Goal: Complete application form: Complete application form

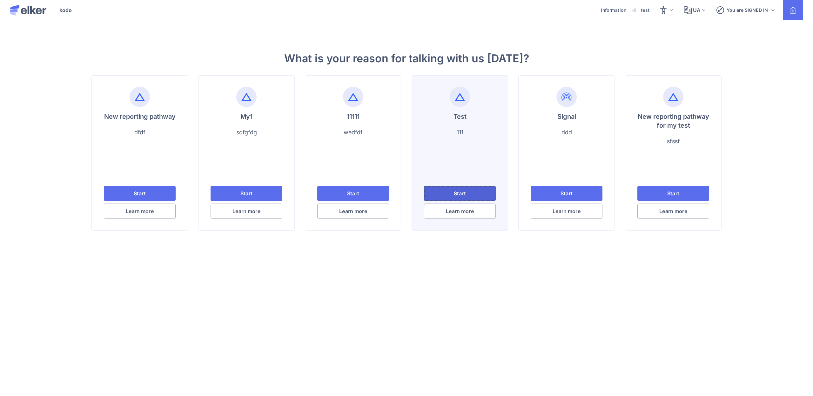
click at [486, 187] on button "Start" at bounding box center [459, 193] width 71 height 15
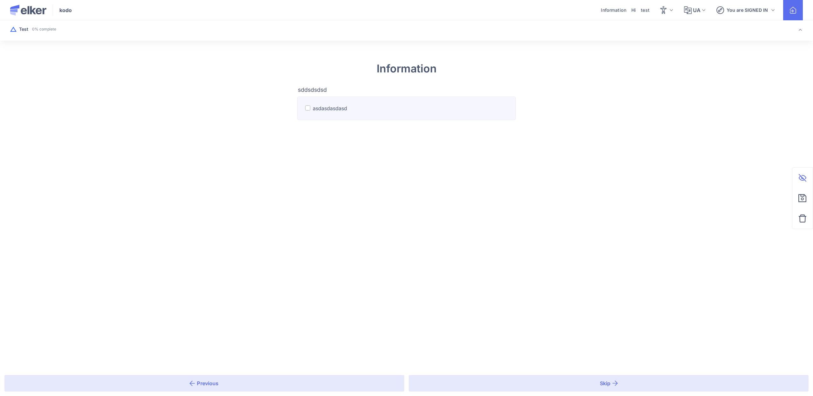
click at [345, 101] on label "asdasdasdasd" at bounding box center [406, 107] width 218 height 23
click at [0, 0] on input "asdasdasdasd" at bounding box center [0, 0] width 0 height 0
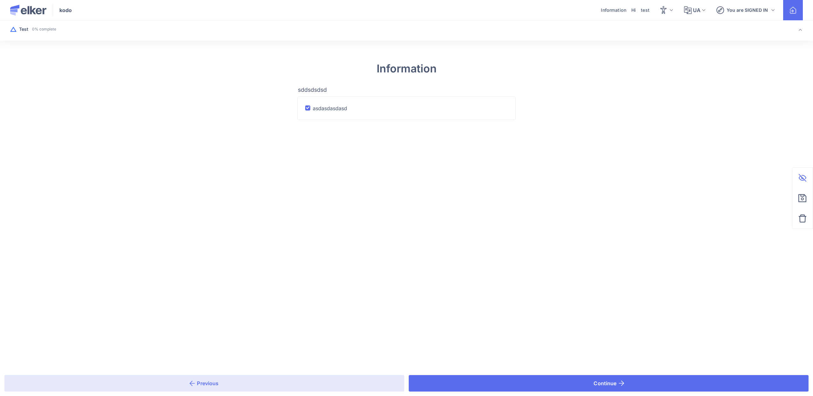
click at [531, 373] on div "Previous Continue" at bounding box center [406, 382] width 813 height 25
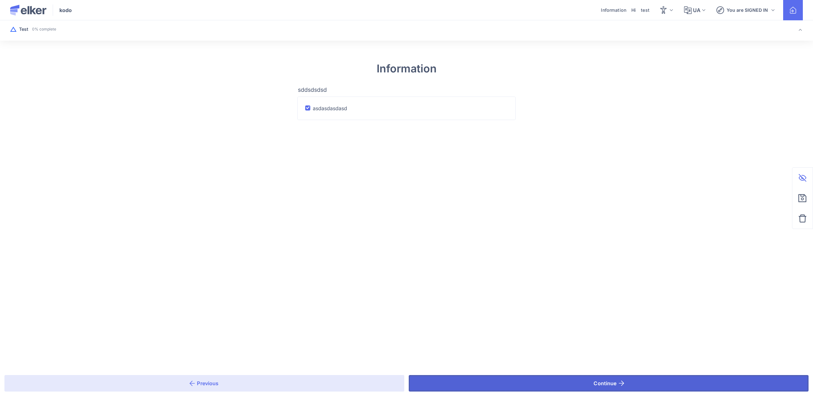
click at [524, 378] on button "Continue" at bounding box center [609, 383] width 400 height 17
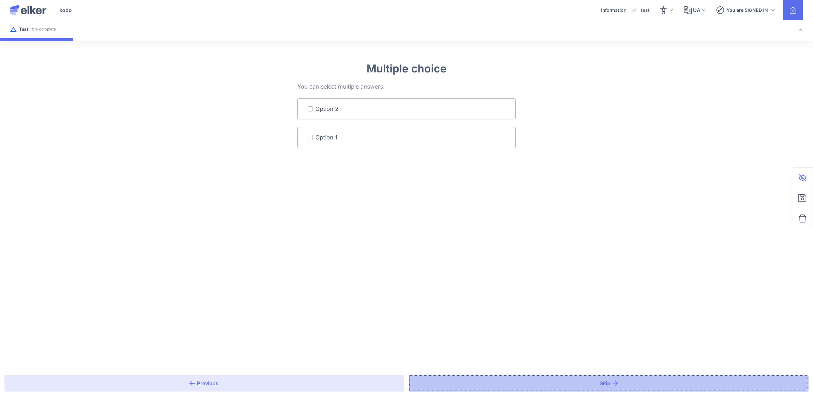
click at [487, 381] on button "Skip" at bounding box center [609, 383] width 400 height 17
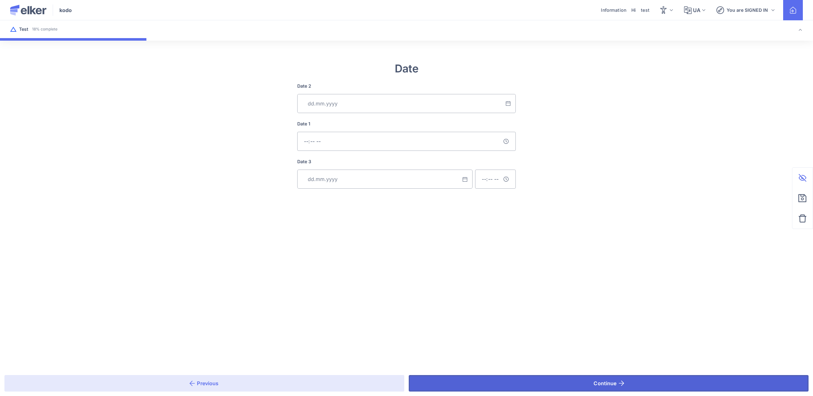
click at [484, 387] on button "Continue" at bounding box center [609, 383] width 400 height 17
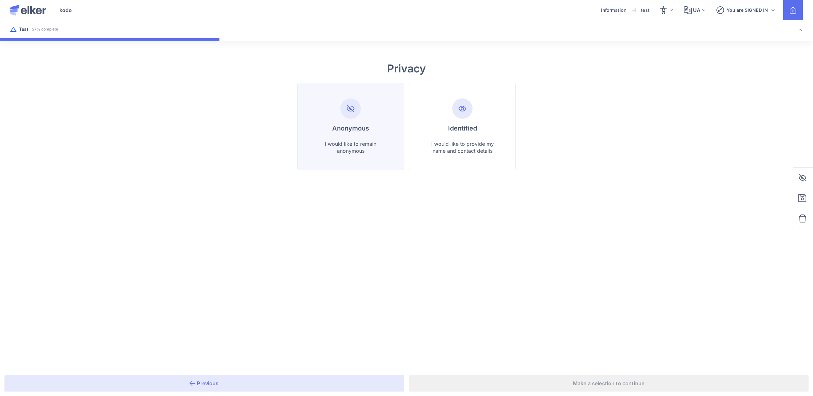
click at [409, 138] on li "Anonymous I would like to remain anonymous" at bounding box center [462, 126] width 107 height 87
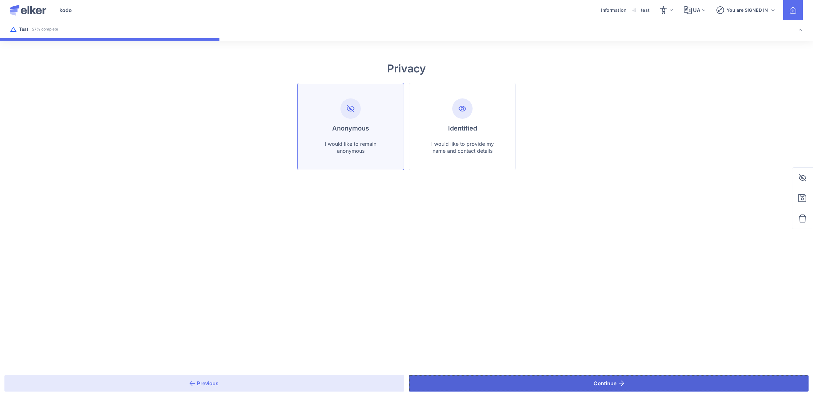
click at [495, 383] on button "Continue" at bounding box center [609, 383] width 400 height 17
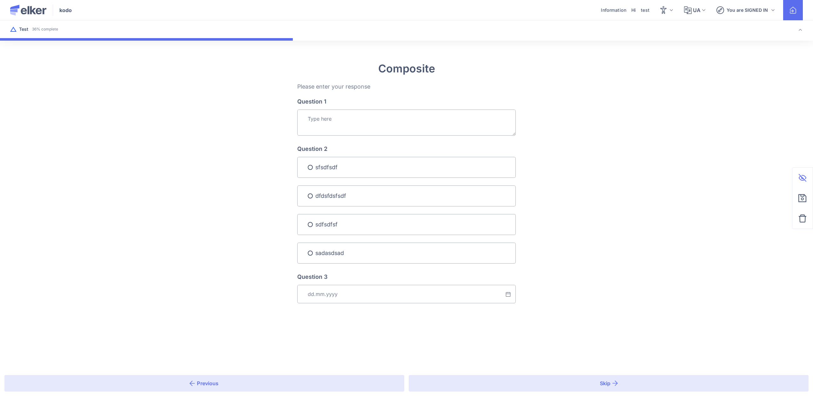
click at [358, 118] on textarea "Question 1" at bounding box center [406, 123] width 218 height 26
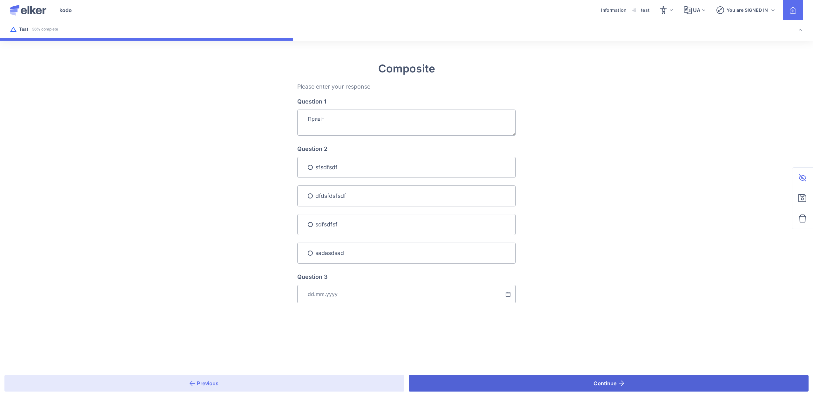
type textarea "Привіт"
click at [499, 383] on button "Continue" at bounding box center [609, 383] width 400 height 17
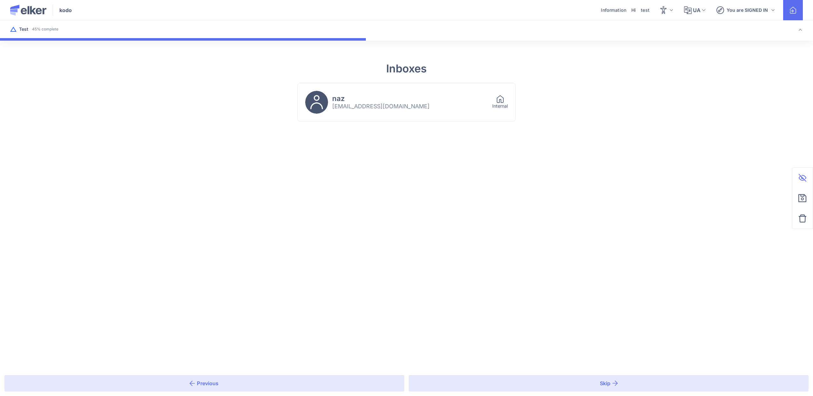
click at [414, 108] on div "naz [EMAIL_ADDRESS][DOMAIN_NAME]" at bounding box center [394, 102] width 179 height 23
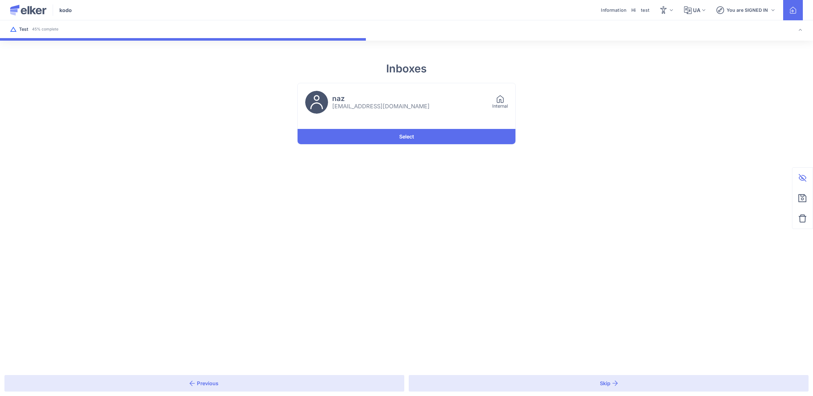
click at [422, 144] on div "Inboxes naz [EMAIL_ADDRESS][DOMAIN_NAME] Internal Select Previous Skip" at bounding box center [406, 105] width 813 height 150
click at [424, 136] on link "Select" at bounding box center [406, 136] width 218 height 15
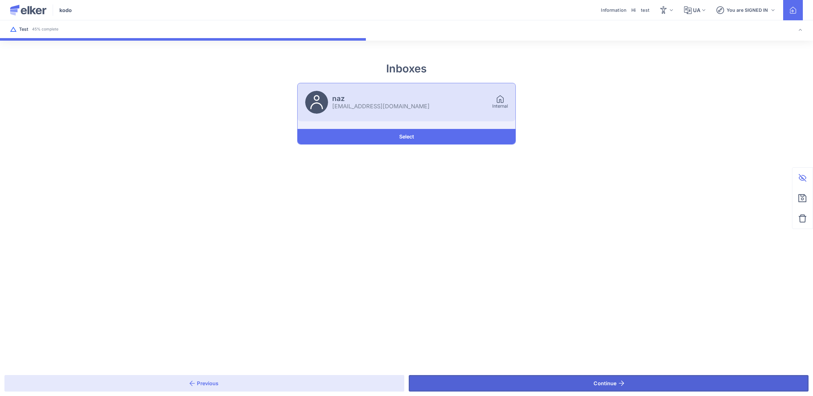
click at [491, 378] on button "Continue" at bounding box center [609, 383] width 400 height 17
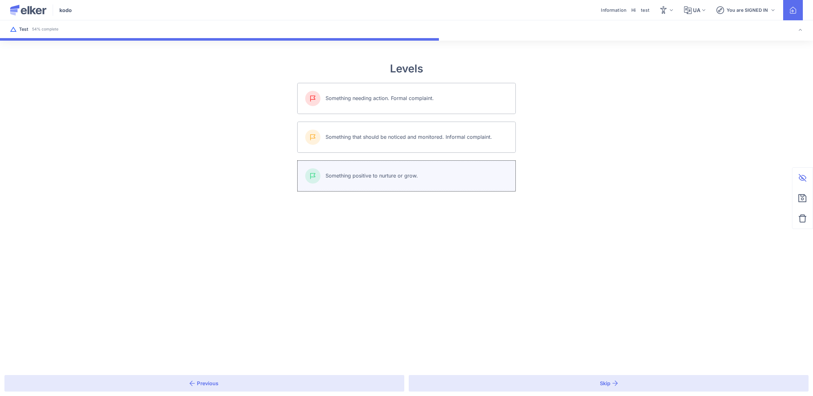
click at [382, 168] on link "Something positive to nurture or grow." at bounding box center [406, 176] width 218 height 30
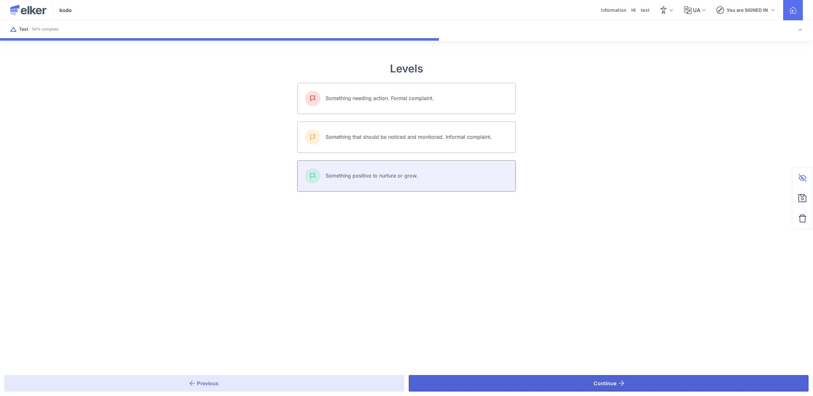
click at [501, 383] on button "Continue" at bounding box center [609, 383] width 400 height 17
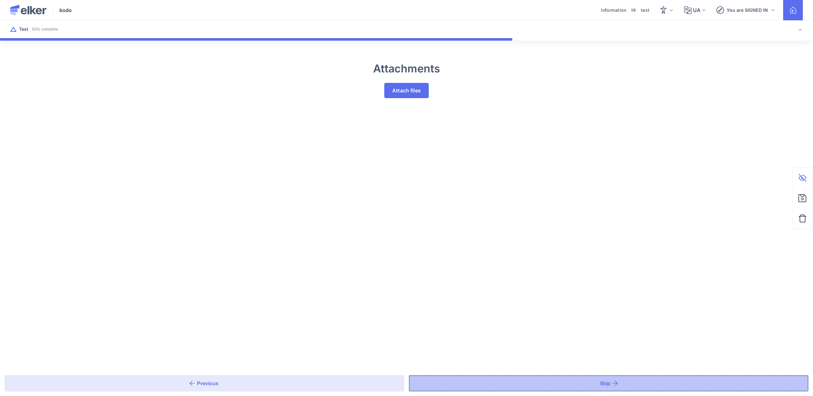
click at [511, 384] on button "Skip" at bounding box center [609, 383] width 400 height 17
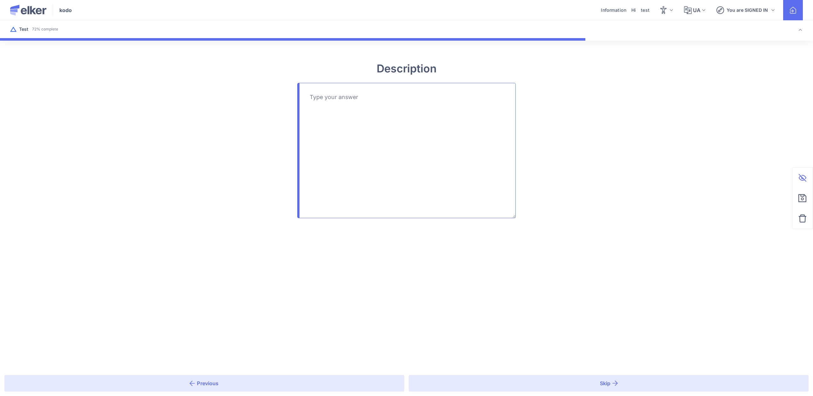
click at [434, 140] on textarea at bounding box center [406, 150] width 218 height 135
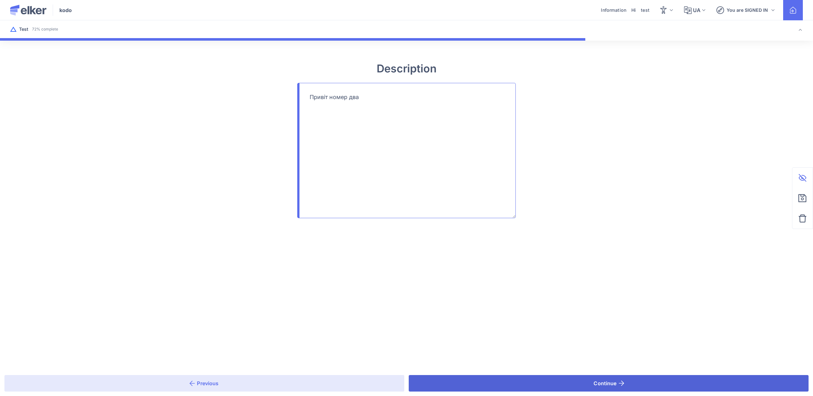
type textarea "Привіт номер два"
click at [503, 380] on button "Continue" at bounding box center [609, 383] width 400 height 17
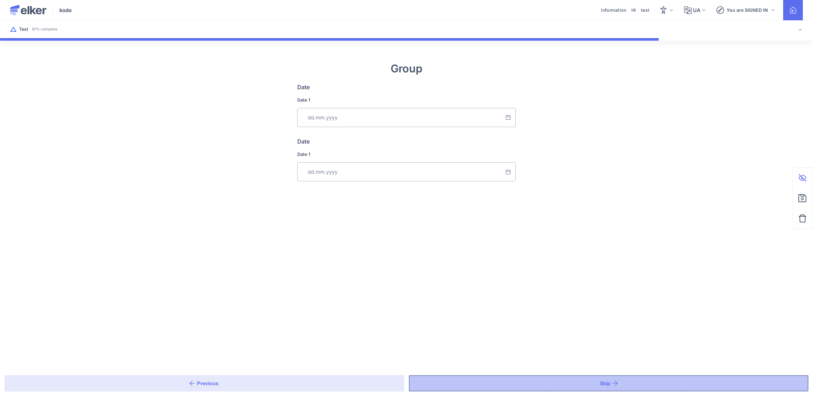
click at [545, 379] on button "Skip" at bounding box center [609, 383] width 400 height 17
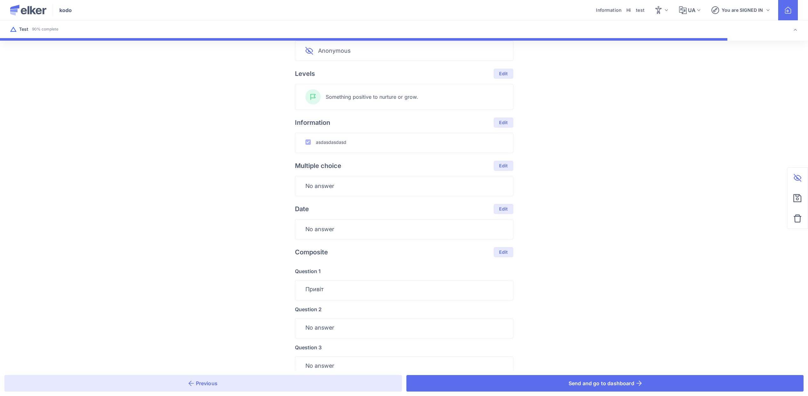
scroll to position [371, 0]
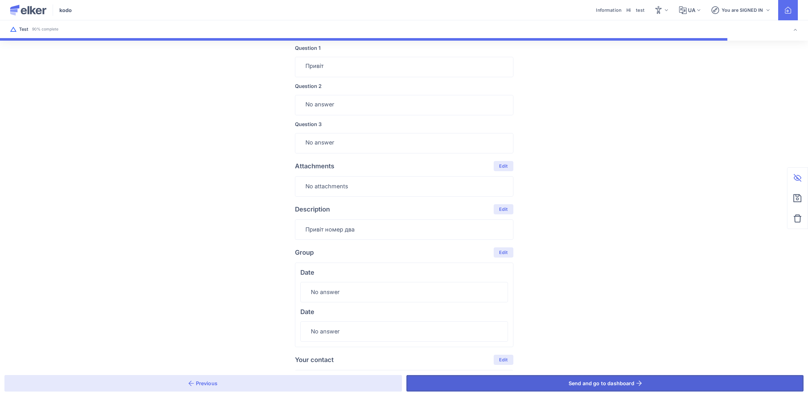
click at [517, 383] on button "Send and go to dashboard" at bounding box center [604, 383] width 397 height 17
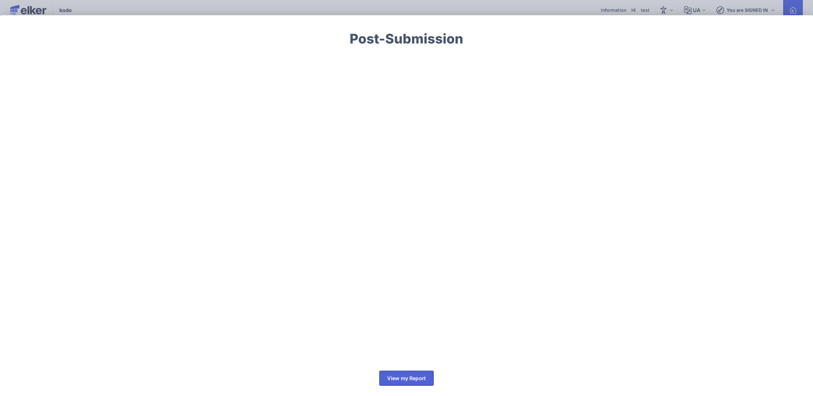
click at [406, 380] on span "View my Report" at bounding box center [406, 378] width 39 height 5
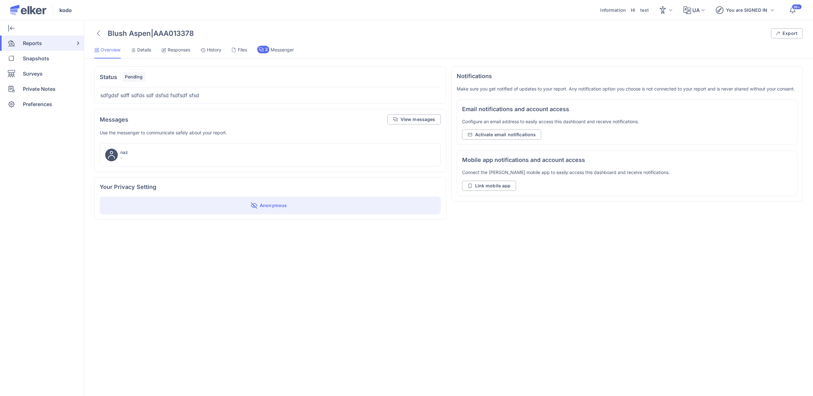
click at [137, 50] on span "Details" at bounding box center [144, 50] width 14 height 6
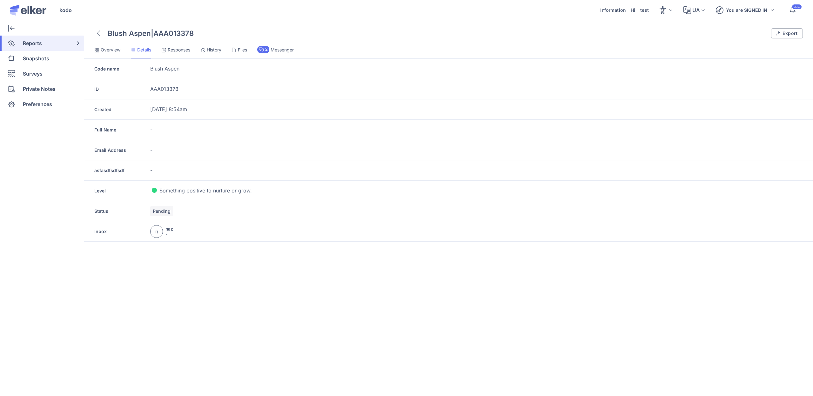
click at [200, 54] on li "Responses" at bounding box center [210, 52] width 21 height 13
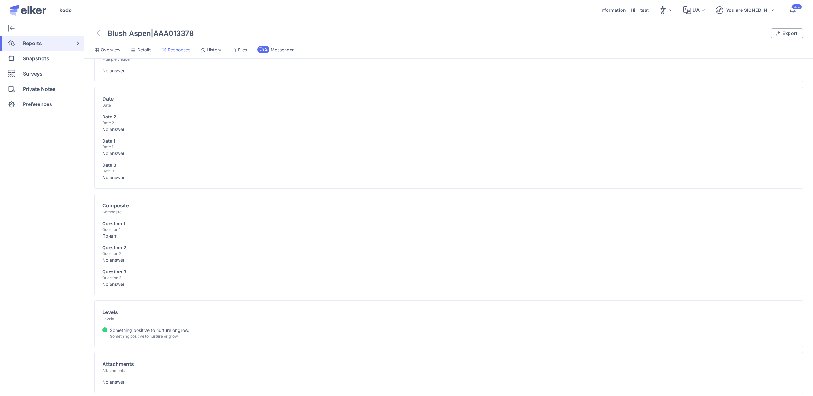
scroll to position [301, 0]
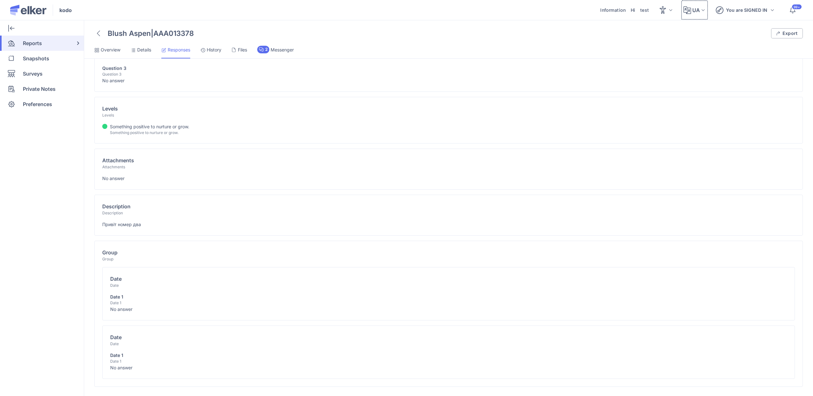
click at [692, 10] on div "UA" at bounding box center [694, 10] width 22 height 20
drag, startPoint x: 688, startPoint y: 45, endPoint x: 686, endPoint y: 24, distance: 21.1
click at [686, 25] on div "English German Ukrainian" at bounding box center [690, 46] width 36 height 46
click at [687, 41] on div "German" at bounding box center [690, 45] width 36 height 15
